Goal: Transaction & Acquisition: Book appointment/travel/reservation

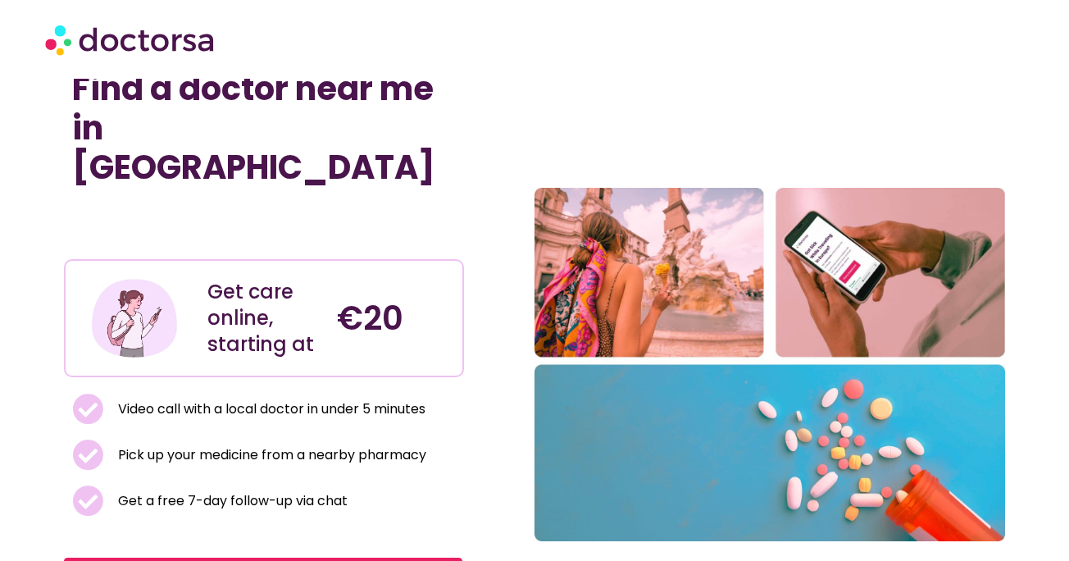
scroll to position [178, 0]
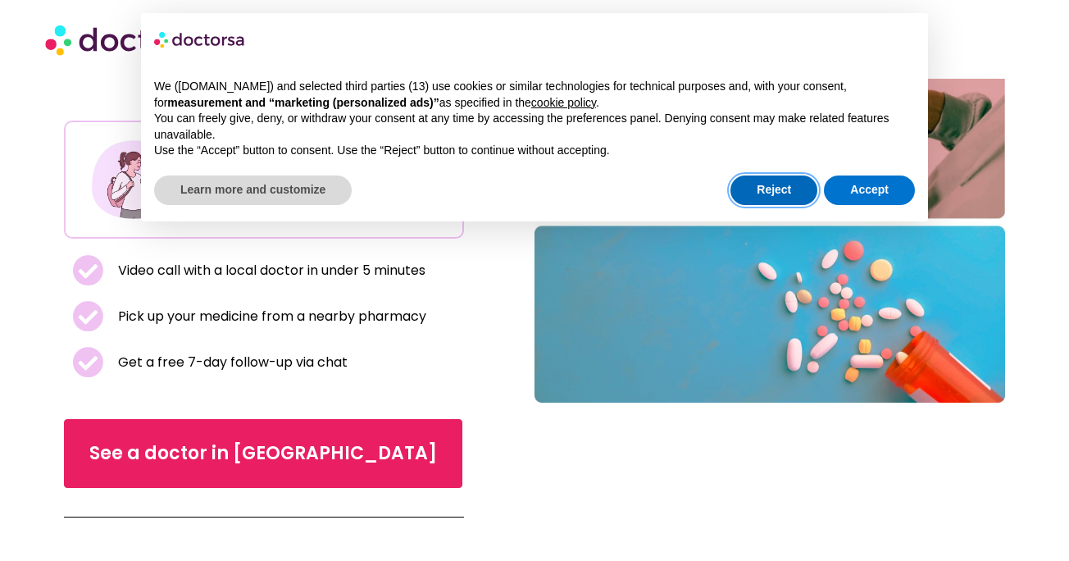
click at [769, 183] on button "Reject" at bounding box center [774, 190] width 87 height 30
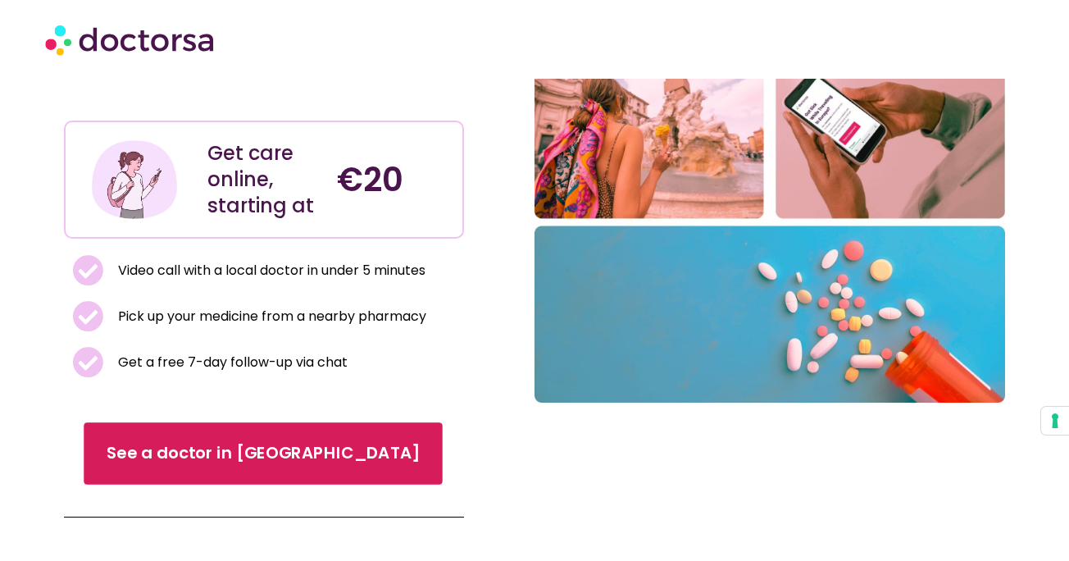
click at [225, 441] on span "See a doctor in [GEOGRAPHIC_DATA]" at bounding box center [263, 453] width 313 height 24
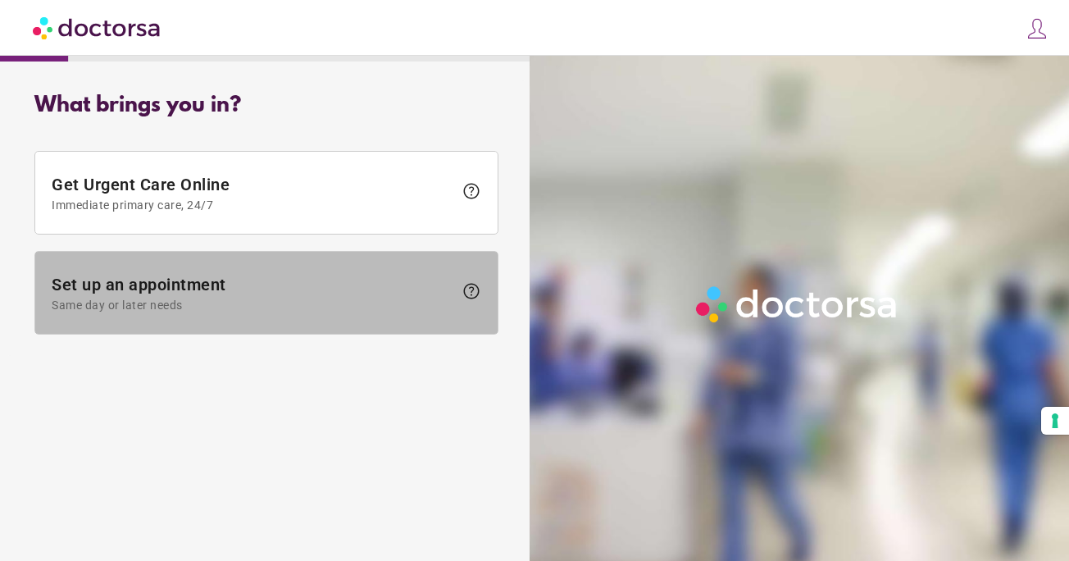
click at [427, 277] on span "Set up an appointment Same day or later needs" at bounding box center [253, 293] width 402 height 37
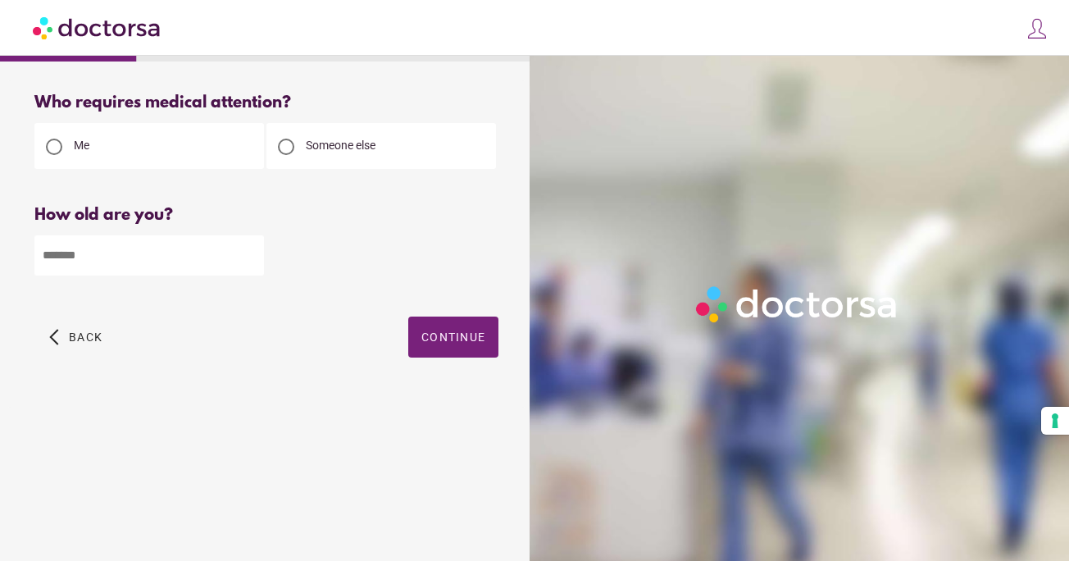
click at [189, 265] on input "number" at bounding box center [149, 255] width 230 height 40
type input "**"
click at [449, 335] on span "Continue" at bounding box center [453, 336] width 64 height 13
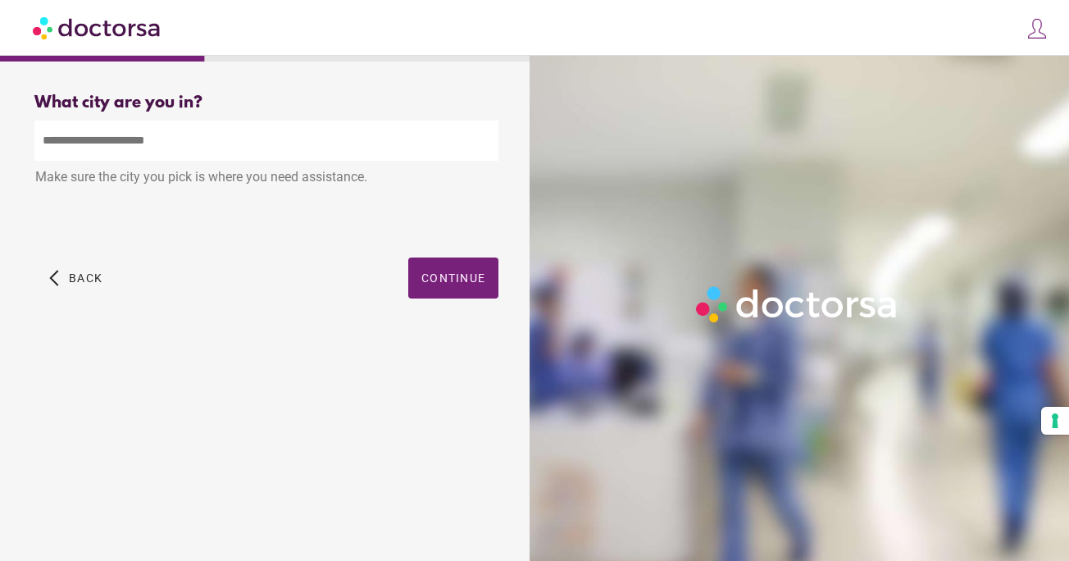
click at [267, 137] on input "text" at bounding box center [266, 141] width 464 height 40
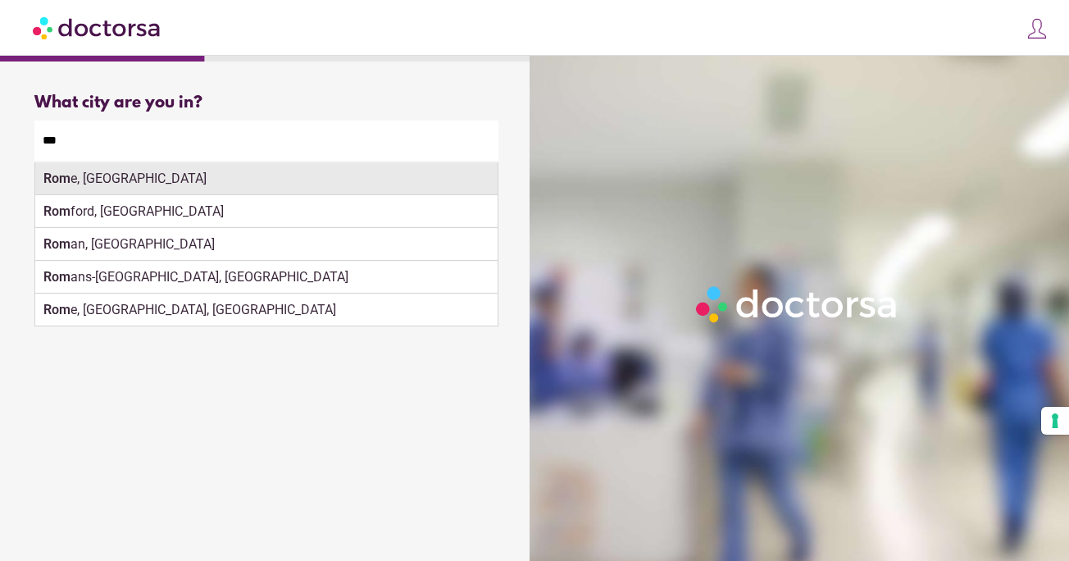
click at [66, 173] on strong "Rom" at bounding box center [56, 179] width 27 height 16
type input "**********"
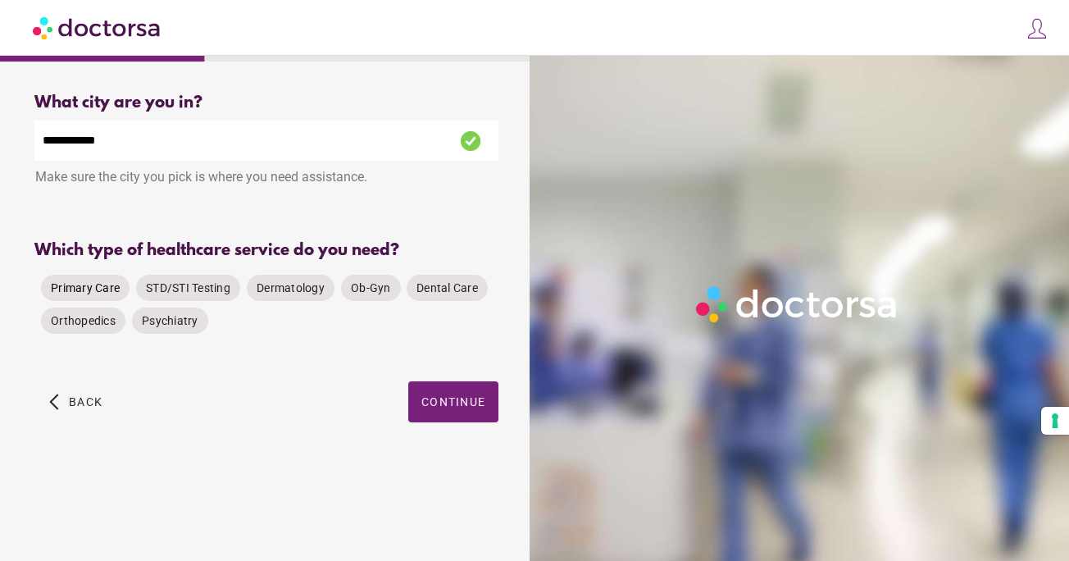
click at [89, 285] on span "Primary Care" at bounding box center [85, 287] width 69 height 13
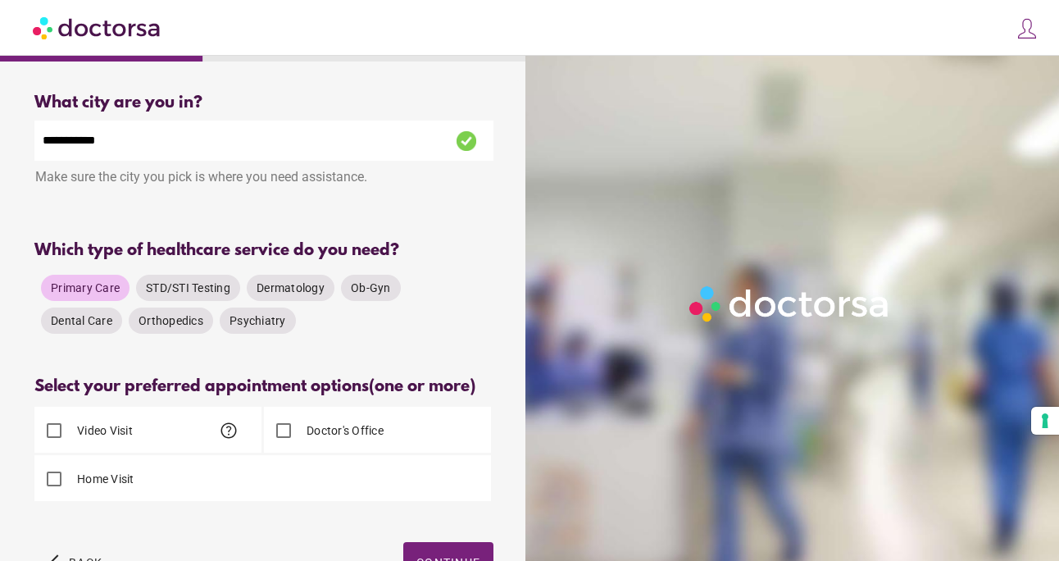
scroll to position [115, 0]
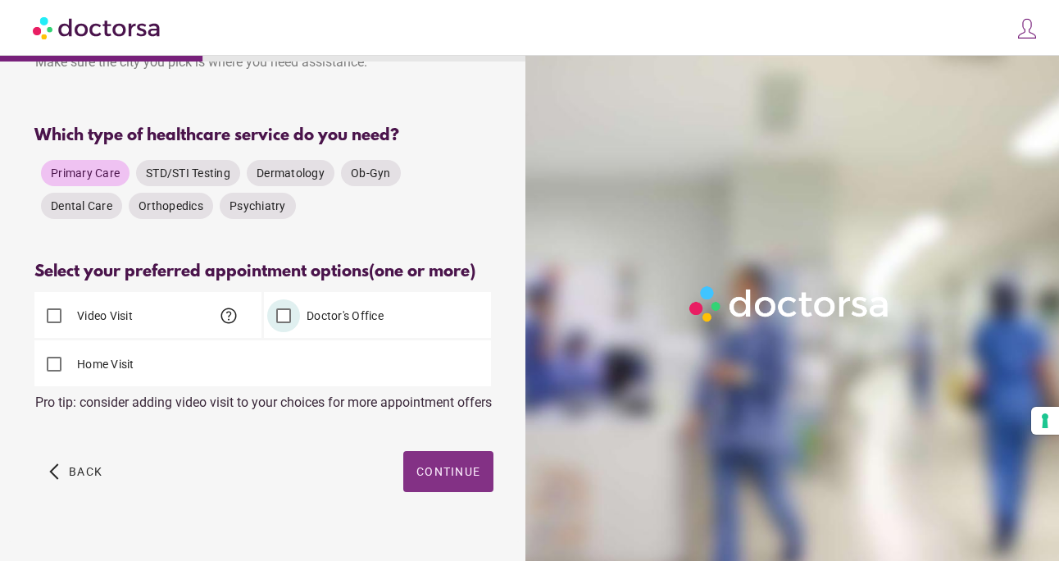
click at [459, 492] on span "button" at bounding box center [448, 471] width 90 height 41
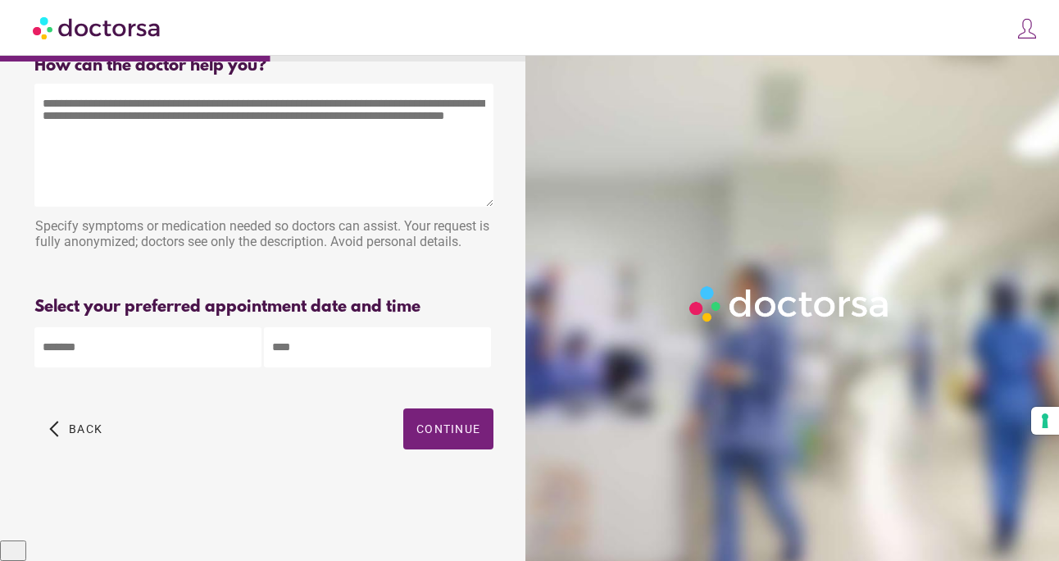
scroll to position [0, 0]
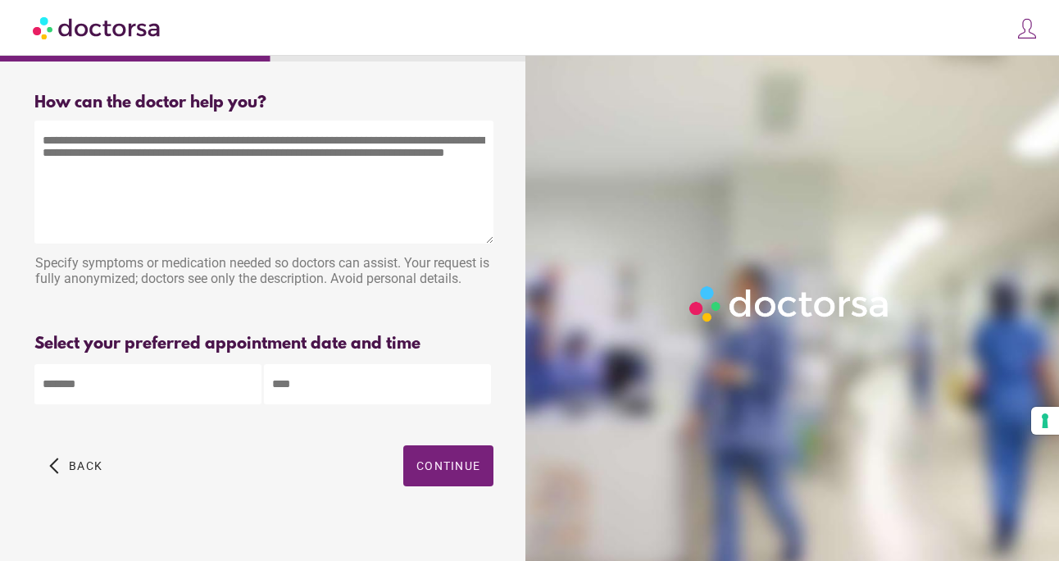
click at [220, 384] on body "**********" at bounding box center [529, 288] width 1059 height 577
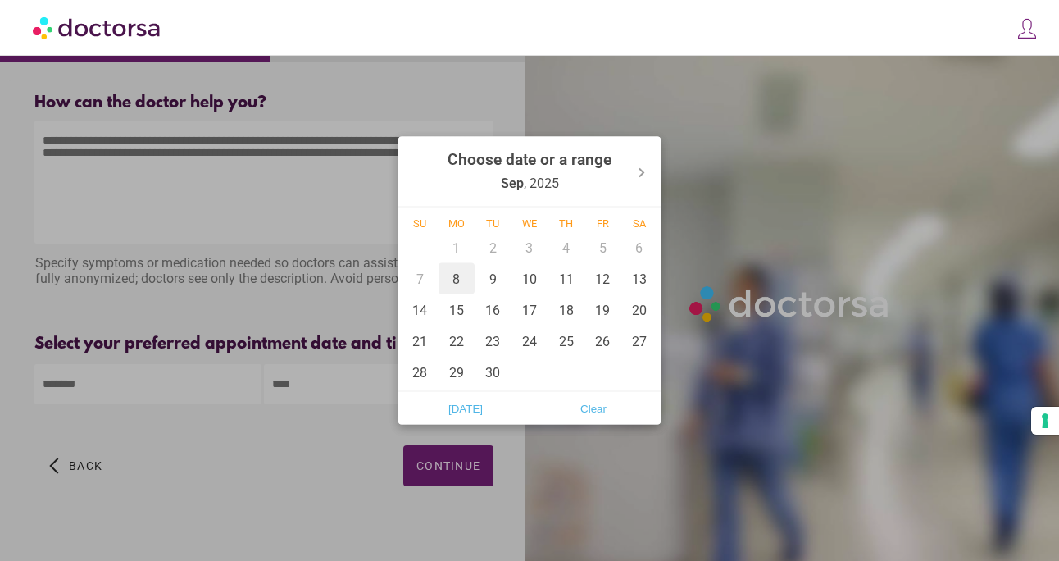
click at [462, 279] on div "8" at bounding box center [457, 278] width 37 height 31
click at [531, 277] on div "10" at bounding box center [530, 278] width 37 height 31
click at [640, 271] on div "13" at bounding box center [639, 278] width 37 height 31
click at [421, 312] on div "14" at bounding box center [420, 309] width 37 height 31
click at [462, 285] on div "8" at bounding box center [457, 278] width 37 height 31
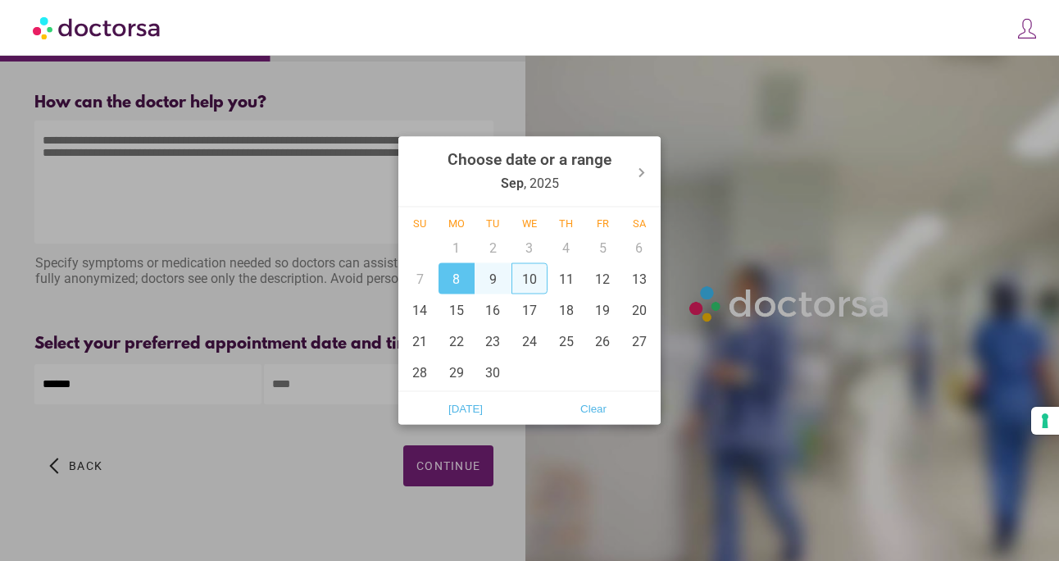
click at [539, 276] on div "10" at bounding box center [530, 278] width 37 height 31
click at [631, 272] on div "13" at bounding box center [639, 278] width 37 height 31
click at [534, 282] on div "10" at bounding box center [530, 278] width 37 height 31
type input "**********"
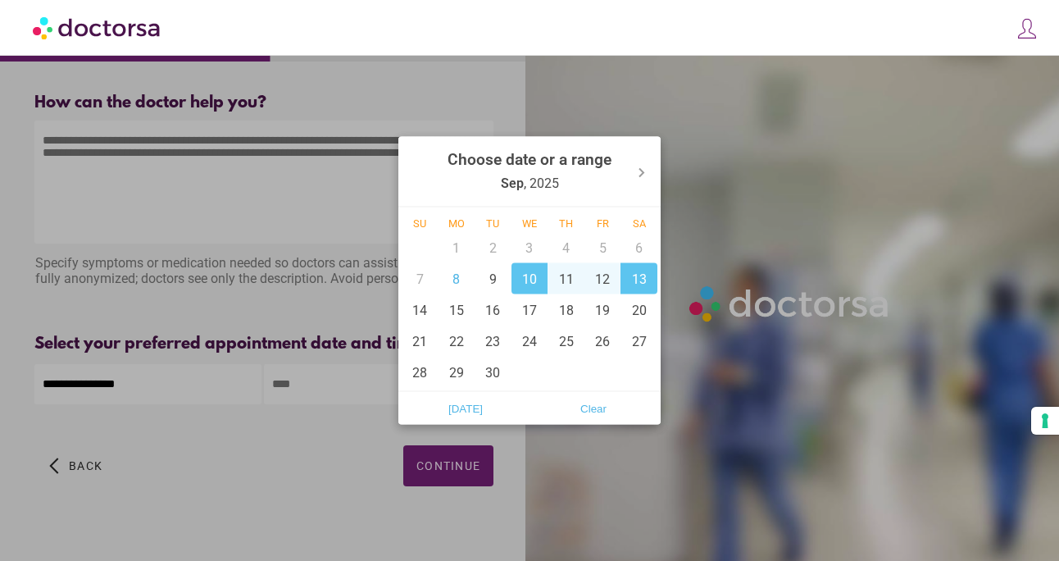
click at [439, 471] on div at bounding box center [529, 280] width 1059 height 561
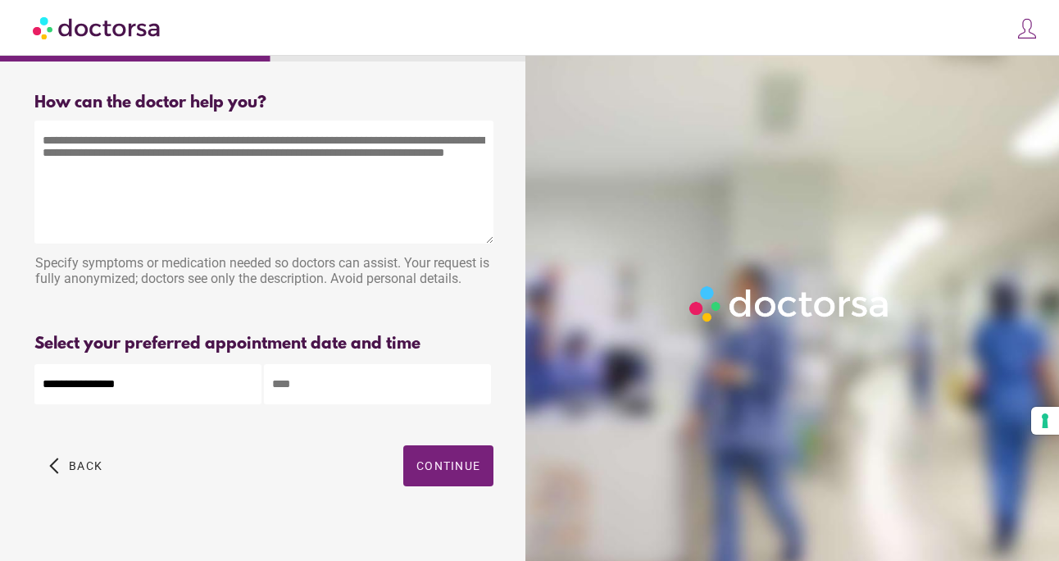
click at [402, 392] on input "text" at bounding box center [377, 384] width 227 height 40
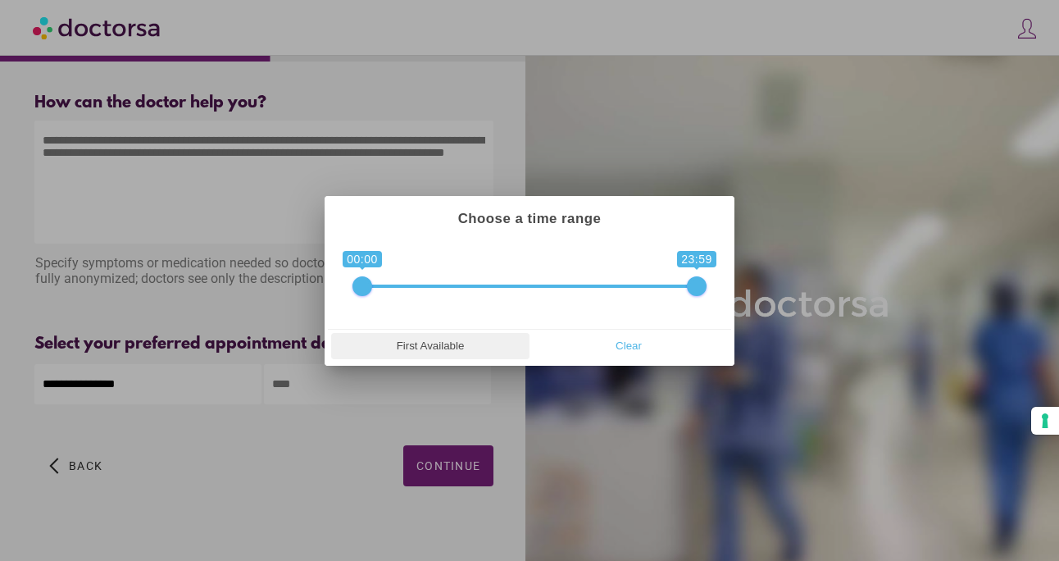
click at [451, 348] on span "First Available" at bounding box center [430, 346] width 189 height 25
type input "**********"
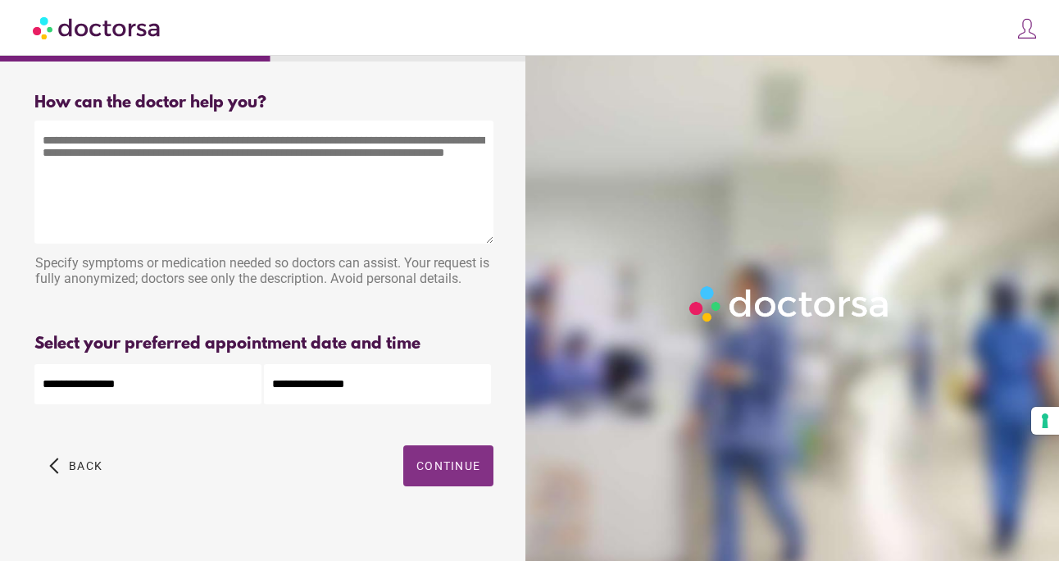
click at [458, 470] on span "Continue" at bounding box center [449, 465] width 64 height 13
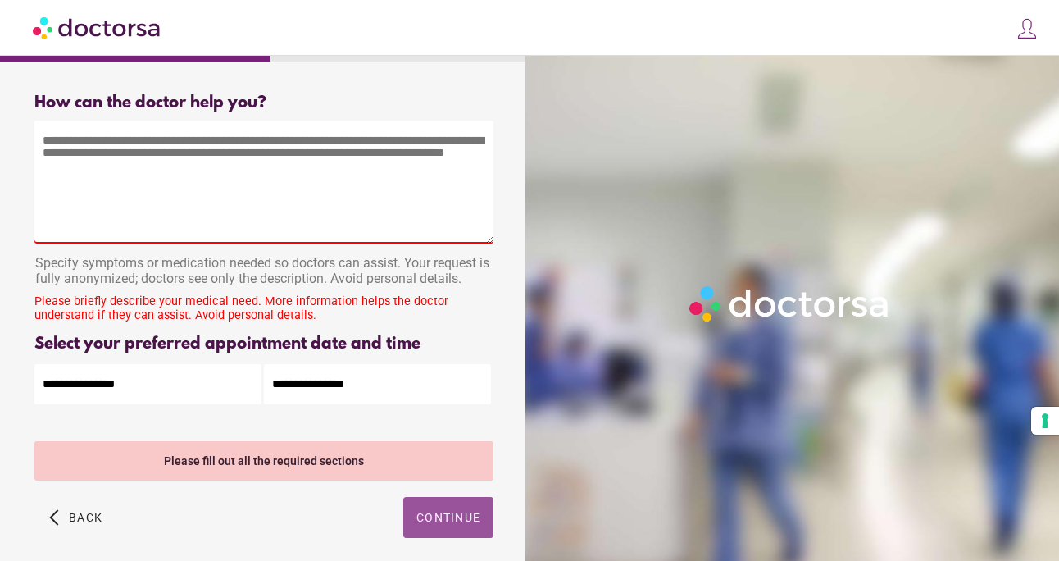
click at [260, 208] on textarea at bounding box center [263, 182] width 459 height 123
type textarea "*"
